Goal: Task Accomplishment & Management: Use online tool/utility

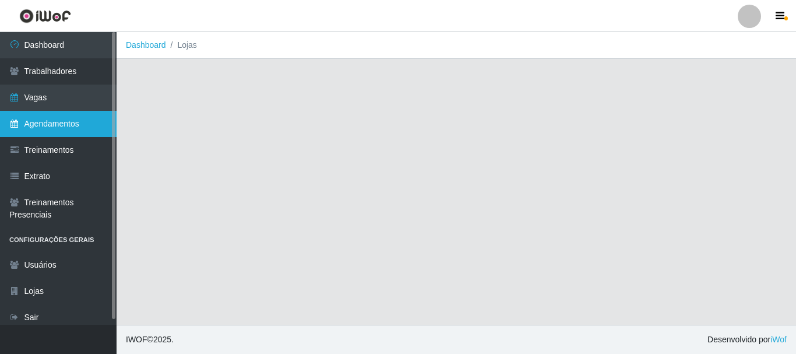
click at [67, 123] on link "Agendamentos" at bounding box center [58, 124] width 117 height 26
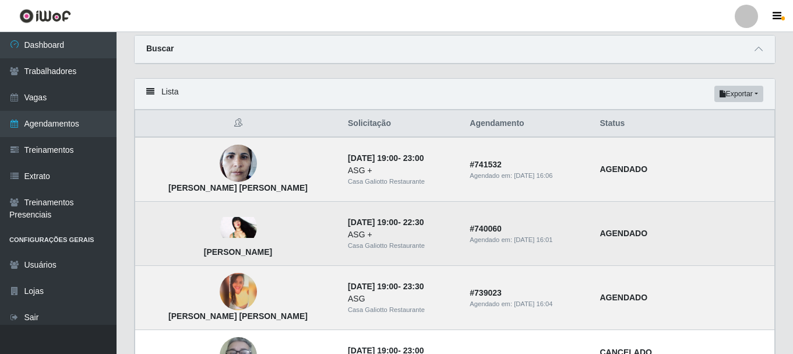
scroll to position [58, 0]
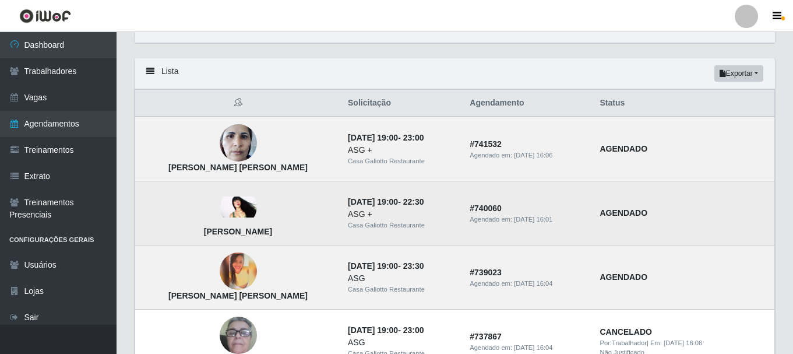
click at [224, 207] on img at bounding box center [238, 206] width 37 height 21
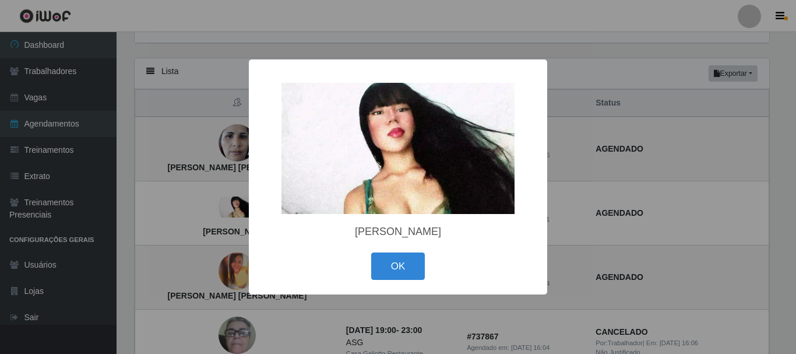
click at [224, 206] on div "× [PERSON_NAME] OK Cancel" at bounding box center [398, 177] width 796 height 354
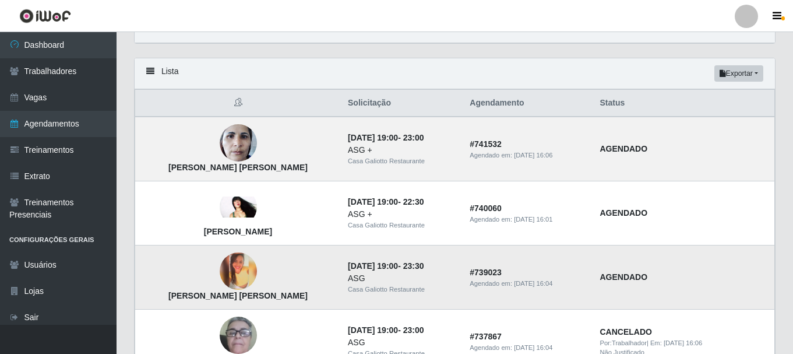
click at [220, 266] on img at bounding box center [238, 270] width 37 height 37
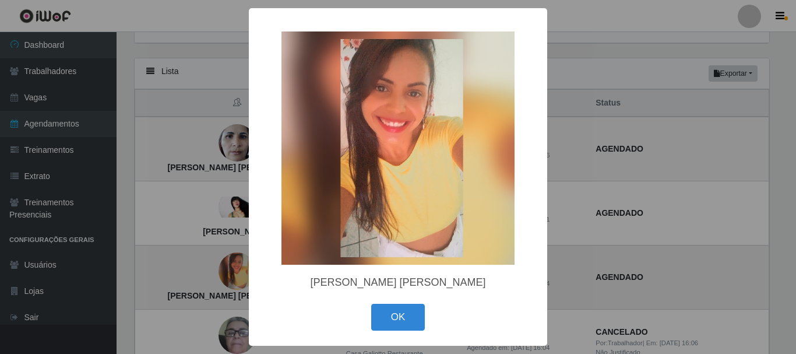
click at [215, 266] on div "× [PERSON_NAME] [PERSON_NAME] OK Cancel" at bounding box center [398, 177] width 796 height 354
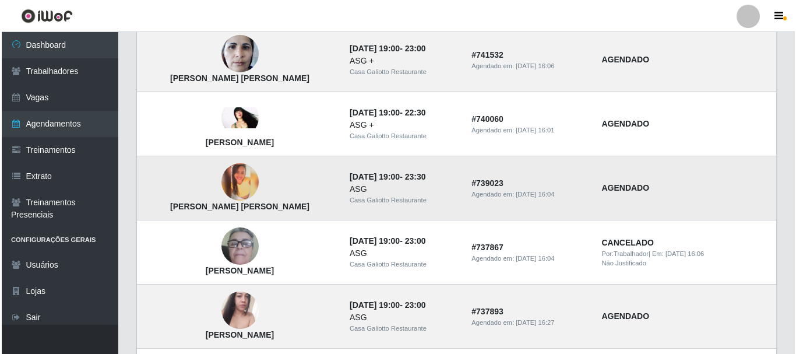
scroll to position [175, 0]
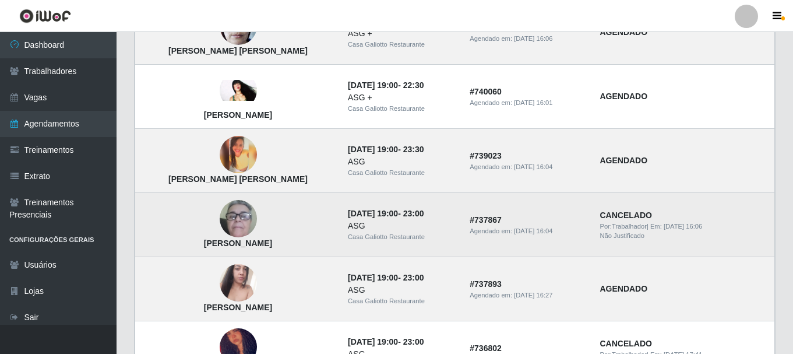
click at [230, 216] on img at bounding box center [238, 219] width 37 height 77
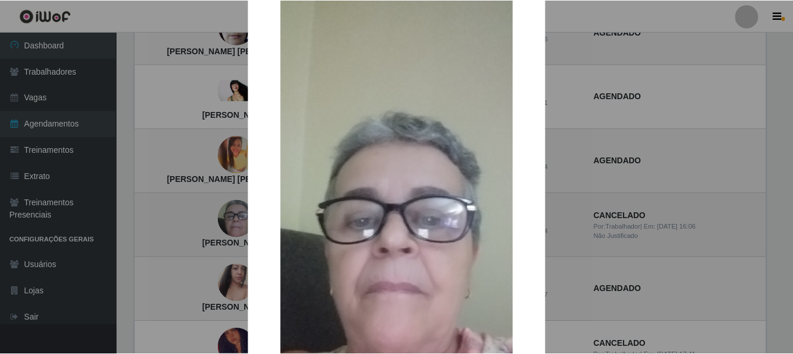
scroll to position [58, 0]
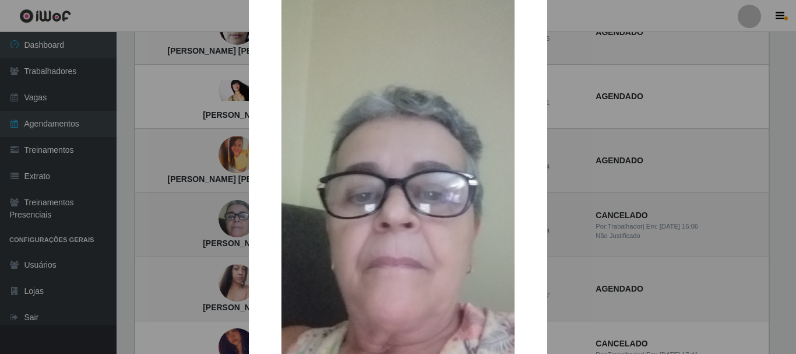
click at [230, 216] on div "× [PERSON_NAME] Roma OK Cancel" at bounding box center [398, 177] width 796 height 354
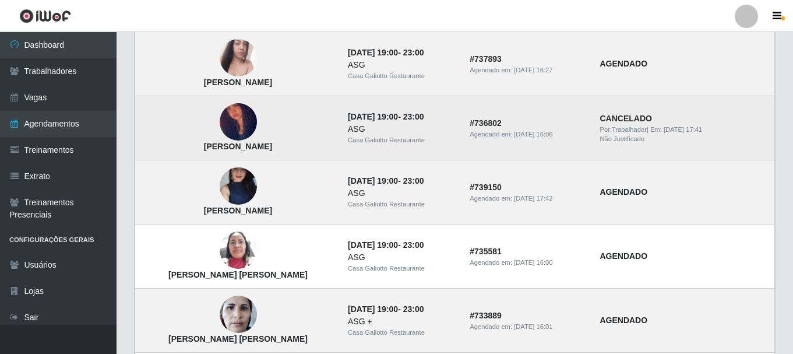
scroll to position [408, 0]
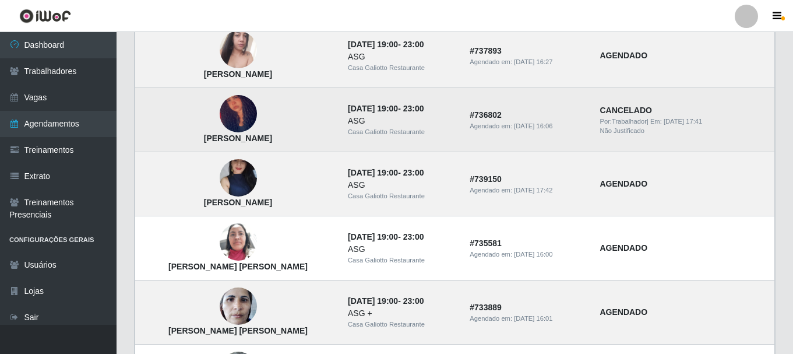
click at [223, 235] on img at bounding box center [238, 242] width 37 height 50
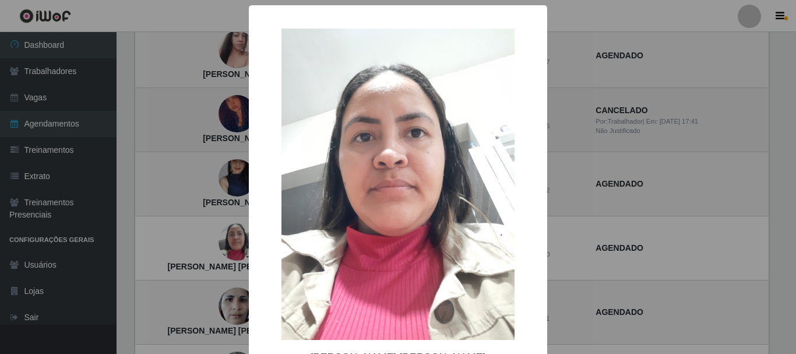
click at [223, 235] on div "× [PERSON_NAME] [PERSON_NAME] OK Cancel" at bounding box center [398, 177] width 796 height 354
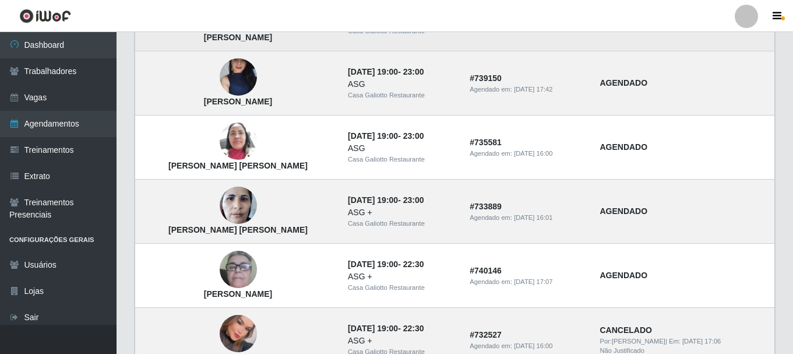
scroll to position [525, 0]
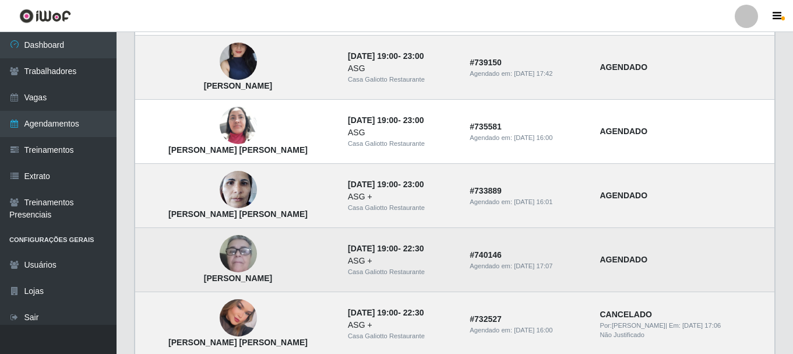
click at [231, 255] on img at bounding box center [238, 254] width 37 height 77
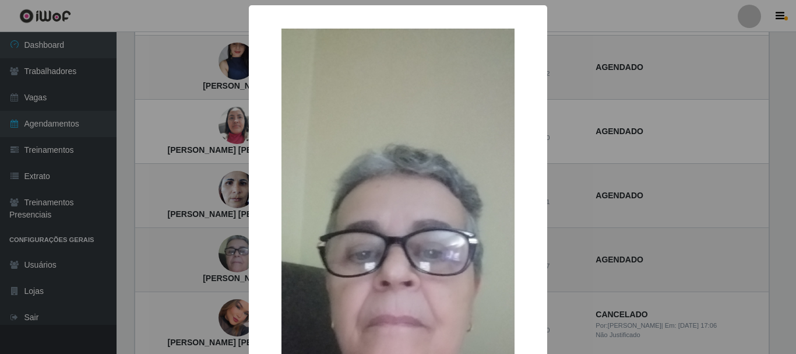
click at [231, 255] on div "× [PERSON_NAME] Roma OK Cancel" at bounding box center [398, 177] width 796 height 354
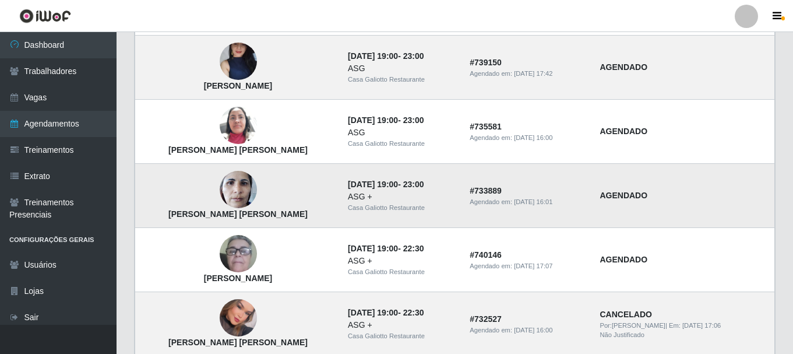
click at [220, 187] on img at bounding box center [238, 190] width 37 height 50
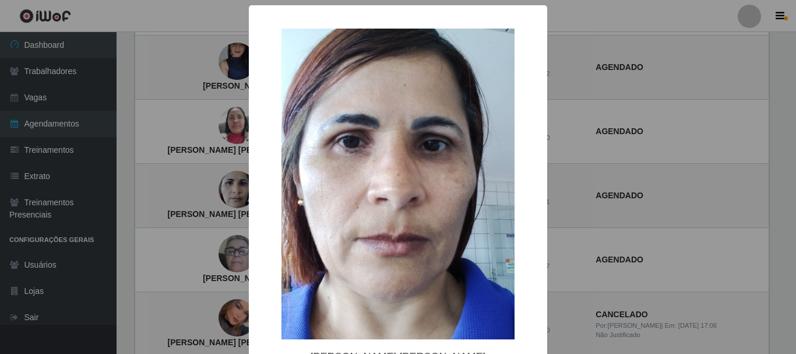
click at [215, 189] on div "× [PERSON_NAME] [PERSON_NAME] OK Cancel" at bounding box center [398, 177] width 796 height 354
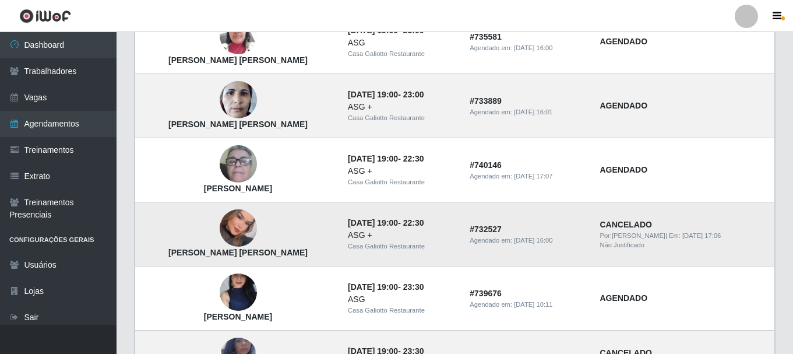
scroll to position [641, 0]
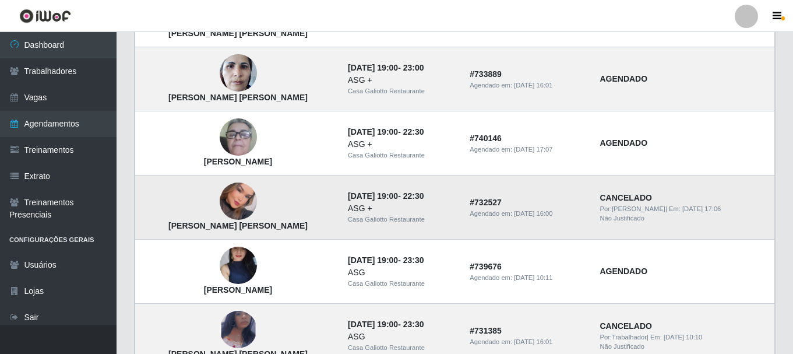
click at [233, 205] on img at bounding box center [238, 201] width 37 height 53
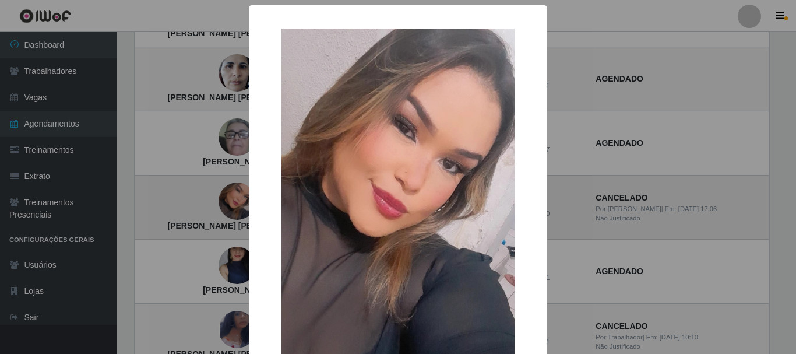
click at [233, 205] on div "× [PERSON_NAME] [PERSON_NAME] OK Cancel" at bounding box center [398, 177] width 796 height 354
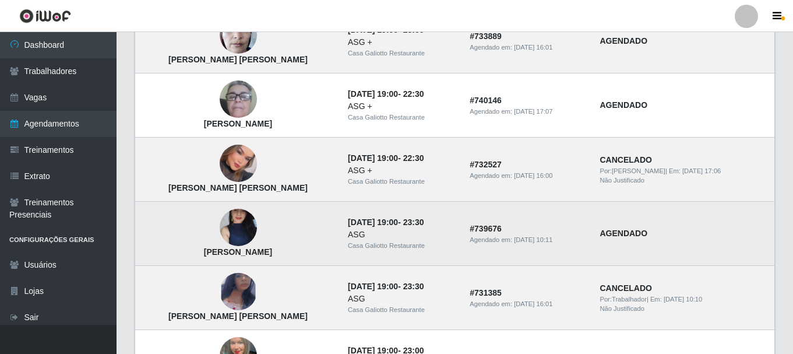
scroll to position [699, 0]
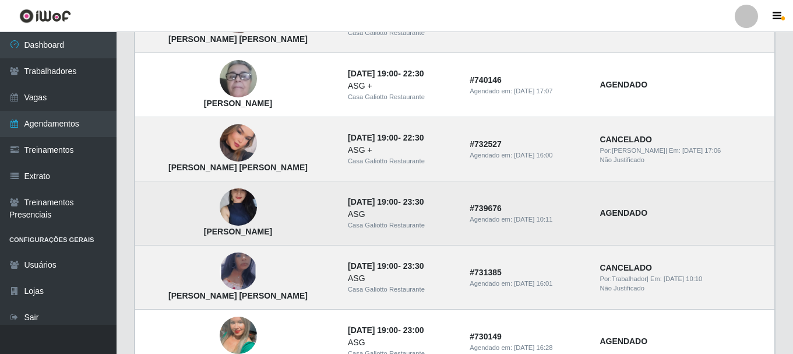
click at [228, 213] on img at bounding box center [238, 207] width 37 height 83
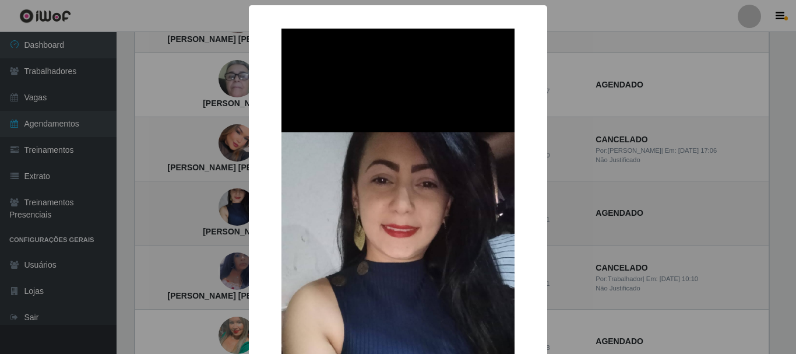
click at [228, 213] on div "× [PERSON_NAME] OK Cancel" at bounding box center [398, 177] width 796 height 354
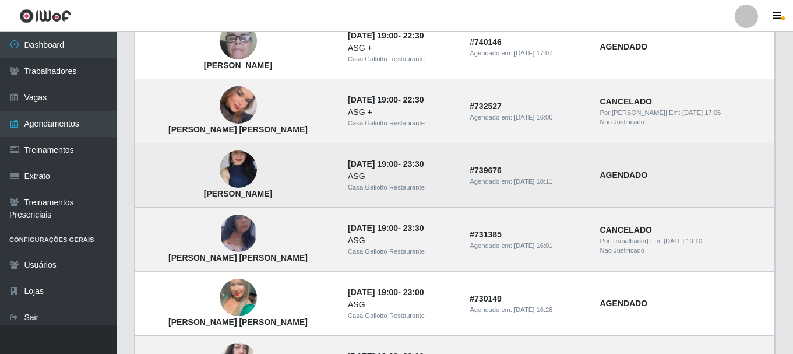
scroll to position [758, 0]
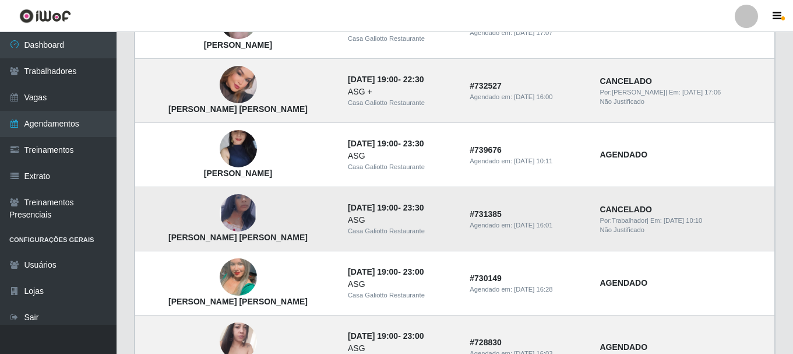
click at [231, 213] on img at bounding box center [238, 212] width 37 height 61
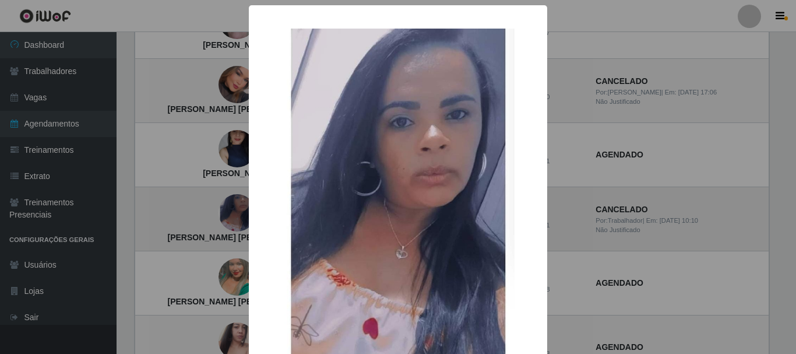
click at [231, 213] on div "× [PERSON_NAME] [PERSON_NAME] OK Cancel" at bounding box center [398, 177] width 796 height 354
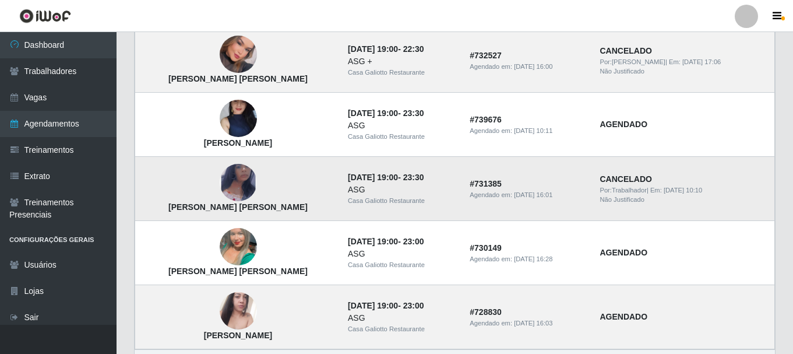
scroll to position [816, 0]
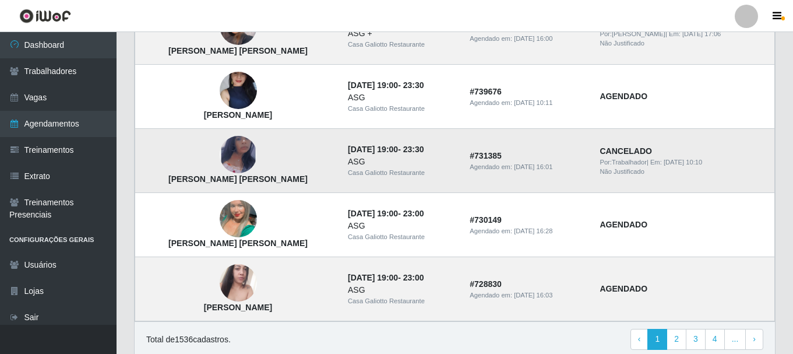
click at [231, 213] on img at bounding box center [238, 218] width 37 height 66
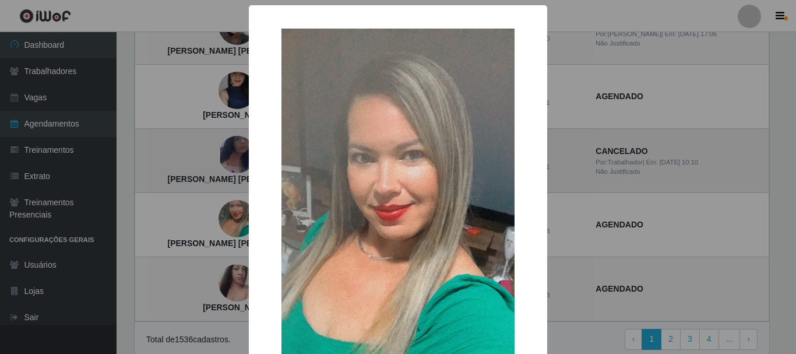
click at [230, 213] on div "× [PERSON_NAME] [PERSON_NAME] OK Cancel" at bounding box center [398, 177] width 796 height 354
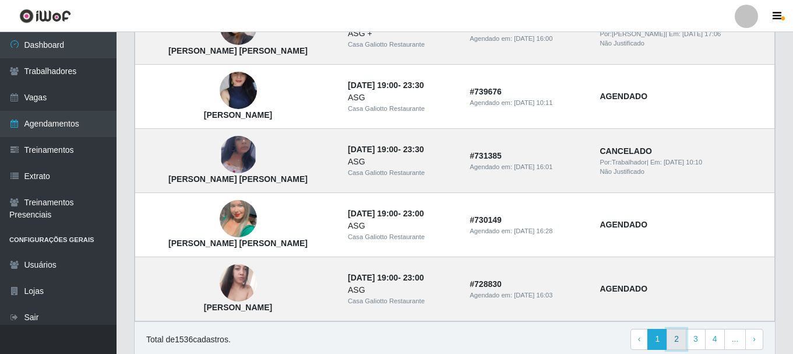
click at [678, 338] on link "2" at bounding box center [677, 339] width 20 height 21
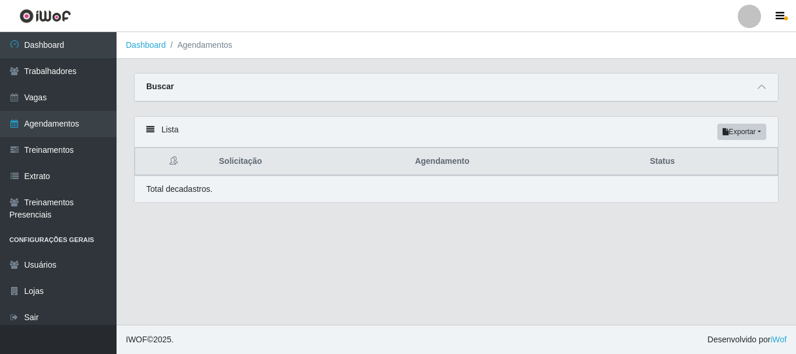
click at [752, 97] on div "Buscar" at bounding box center [456, 87] width 643 height 28
click at [755, 95] on div "Buscar" at bounding box center [456, 87] width 643 height 28
click at [760, 91] on icon at bounding box center [762, 87] width 8 height 8
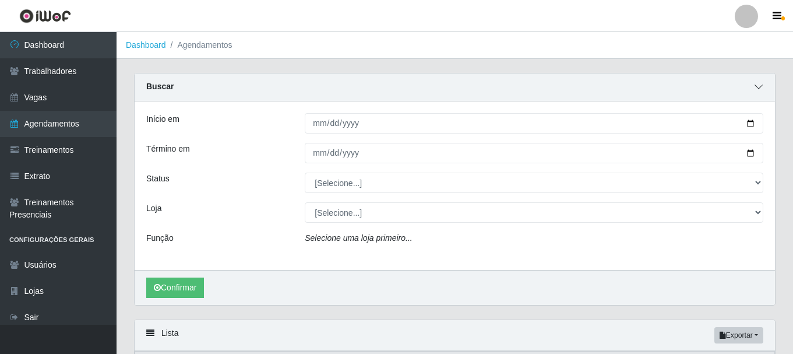
click at [760, 91] on icon at bounding box center [759, 87] width 8 height 8
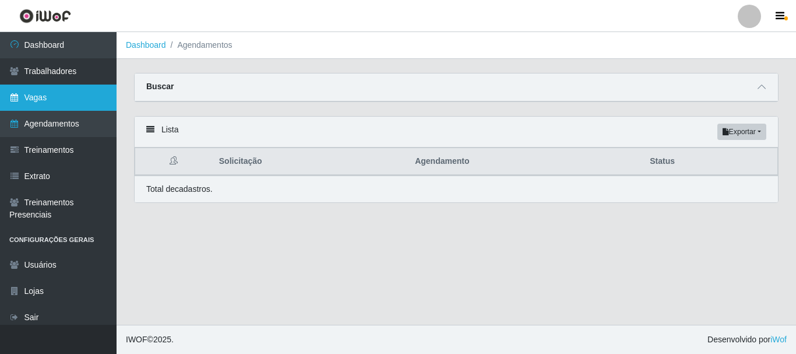
click at [60, 91] on link "Vagas" at bounding box center [58, 98] width 117 height 26
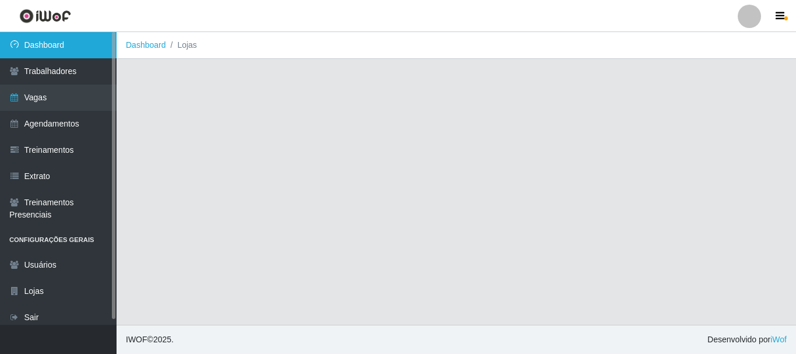
drag, startPoint x: 69, startPoint y: 36, endPoint x: 76, endPoint y: 38, distance: 7.2
click at [71, 36] on link "Dashboard" at bounding box center [58, 45] width 117 height 26
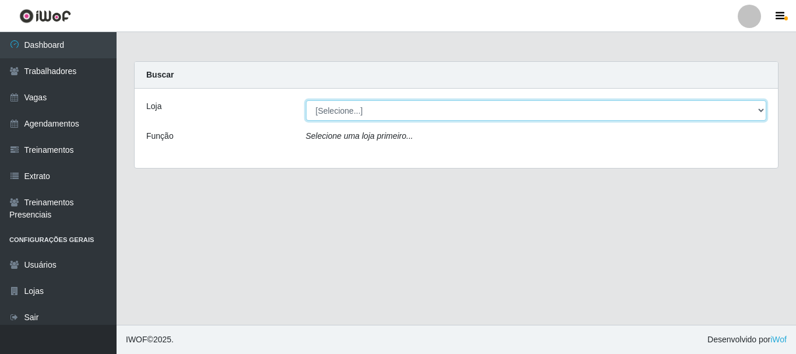
drag, startPoint x: 383, startPoint y: 105, endPoint x: 381, endPoint y: 115, distance: 9.5
click at [382, 106] on select "[Selecione...] Casa Galiotto Restaurante" at bounding box center [536, 110] width 461 height 20
select select "279"
click at [306, 100] on select "[Selecione...] Casa Galiotto Restaurante" at bounding box center [536, 110] width 461 height 20
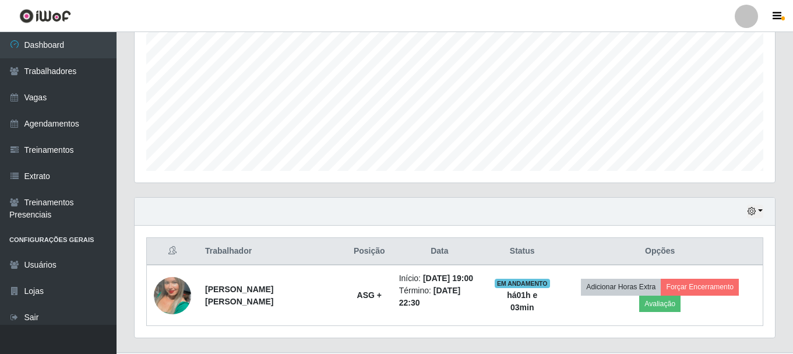
scroll to position [265, 0]
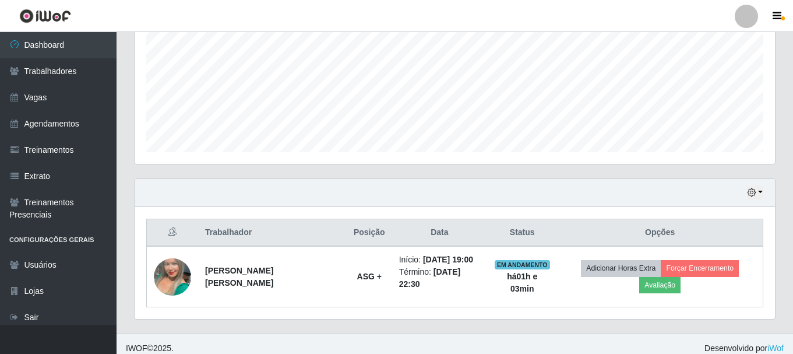
click at [764, 192] on div "Hoje 1 dia 3 dias 1 Semana Não encerrados" at bounding box center [455, 193] width 641 height 28
click at [760, 192] on button "button" at bounding box center [755, 192] width 16 height 13
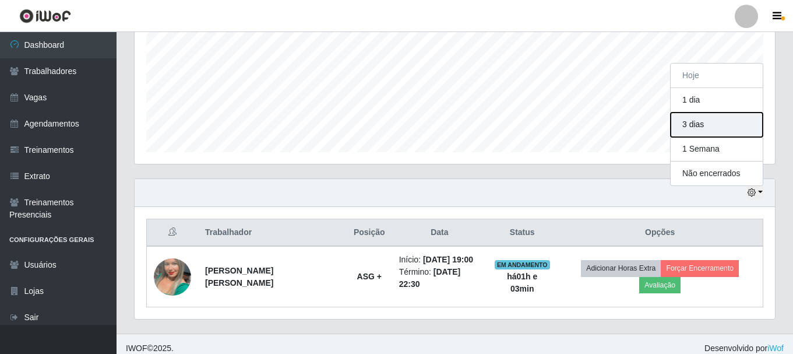
click at [705, 129] on button "3 dias" at bounding box center [717, 124] width 92 height 24
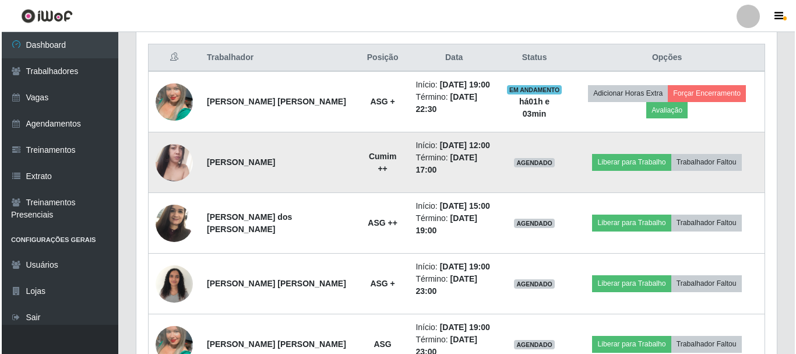
scroll to position [498, 0]
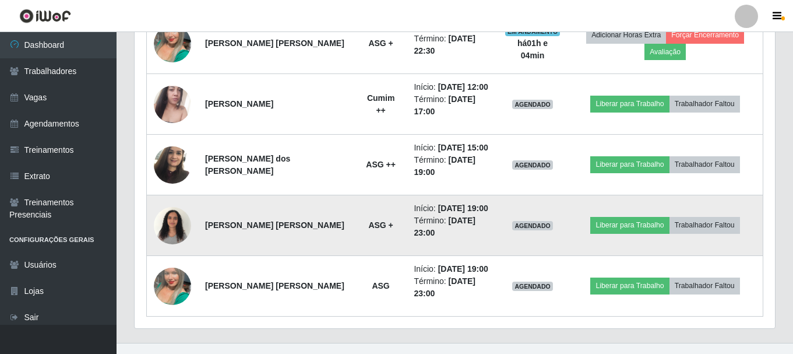
click at [149, 216] on td at bounding box center [173, 225] width 52 height 61
click at [156, 219] on img at bounding box center [172, 226] width 37 height 50
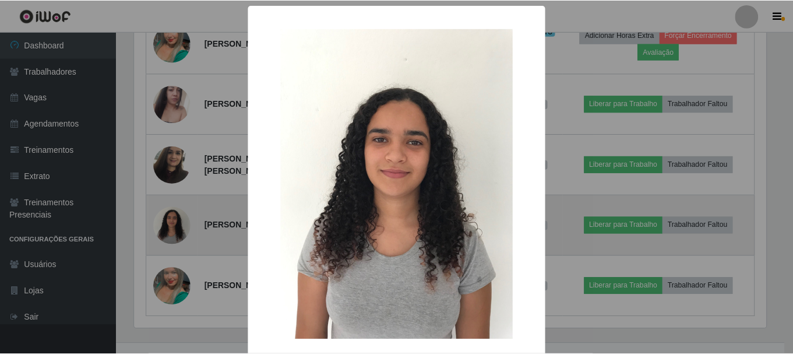
scroll to position [242, 635]
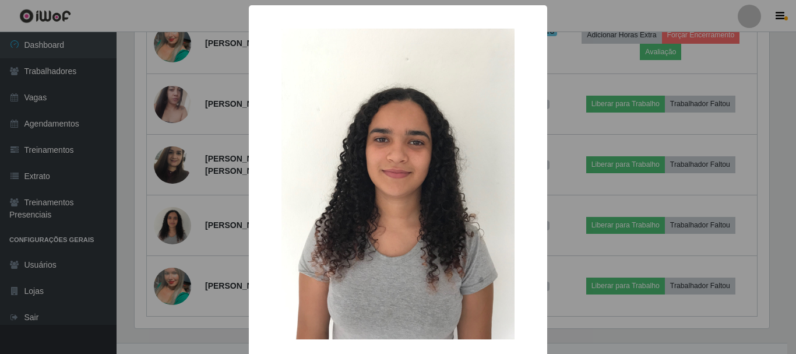
click at [624, 133] on div "× OK Cancel" at bounding box center [398, 177] width 796 height 354
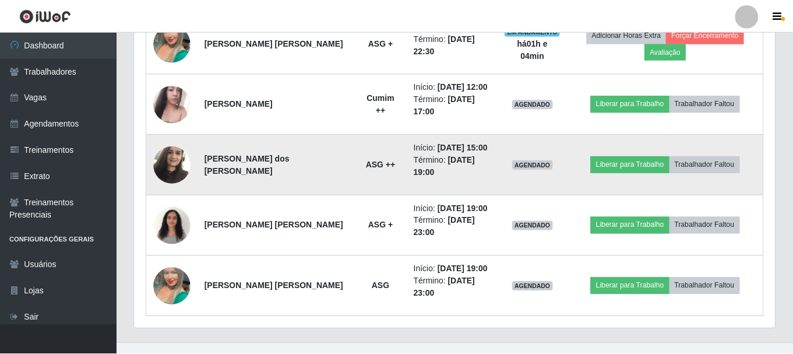
scroll to position [242, 641]
